Goal: Navigation & Orientation: Go to known website

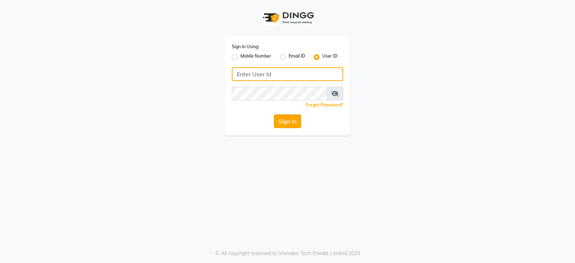
type input "e3899-01"
click at [287, 119] on button "Sign In" at bounding box center [287, 121] width 27 height 14
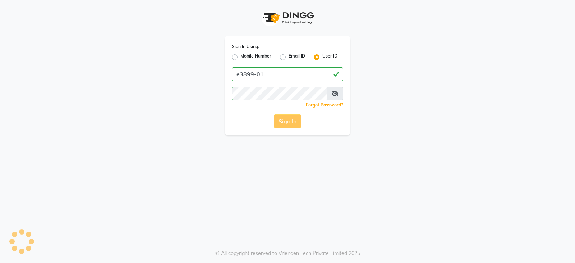
click at [287, 123] on div "Sign In" at bounding box center [287, 121] width 111 height 14
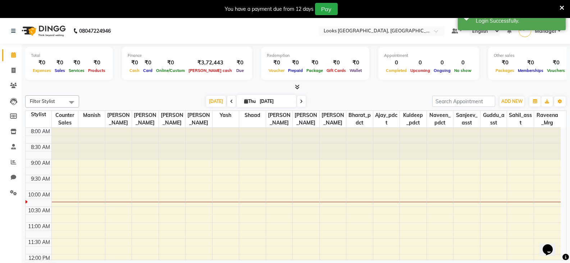
click at [561, 6] on icon at bounding box center [562, 8] width 5 height 6
